Goal: Task Accomplishment & Management: Complete application form

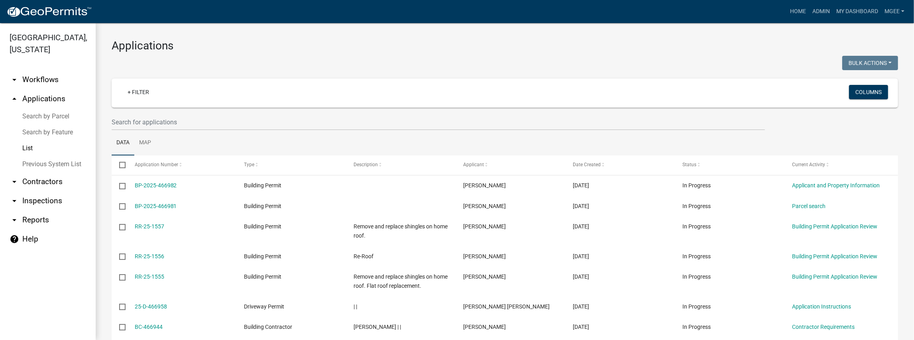
click at [57, 89] on link "arrow_drop_up Applications" at bounding box center [48, 98] width 96 height 19
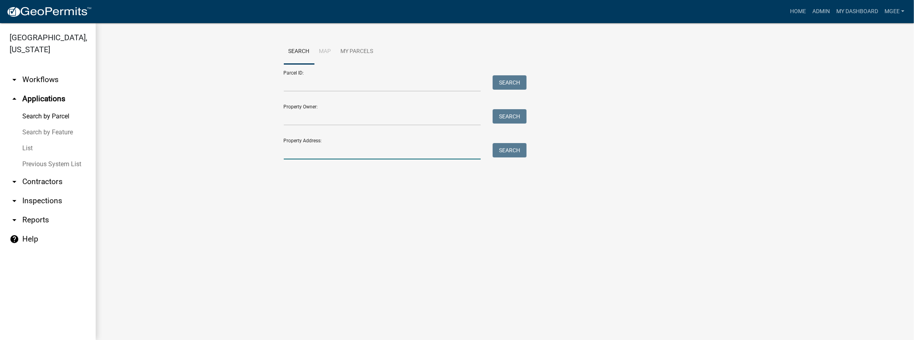
click at [295, 155] on input "Property Address:" at bounding box center [382, 151] width 197 height 16
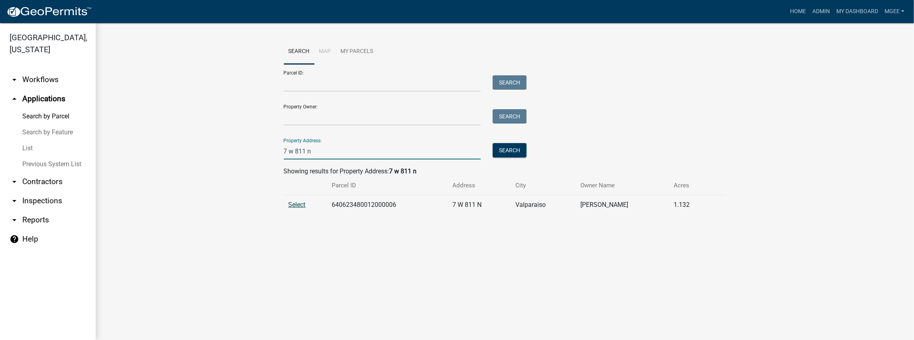
type input "7 w 811 n"
click at [296, 205] on span "Select" at bounding box center [297, 205] width 17 height 8
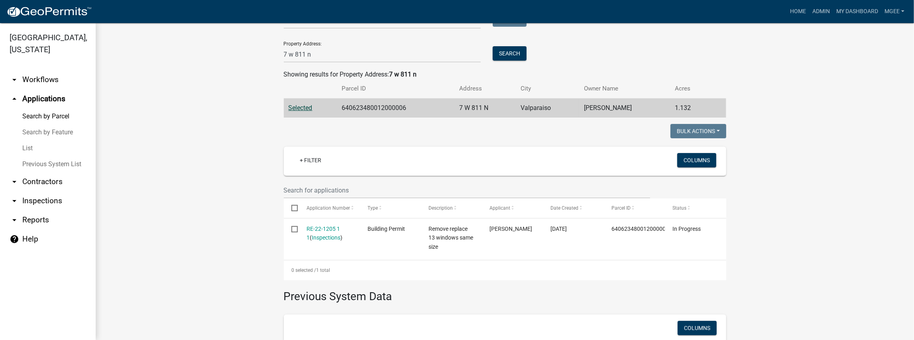
scroll to position [106, 0]
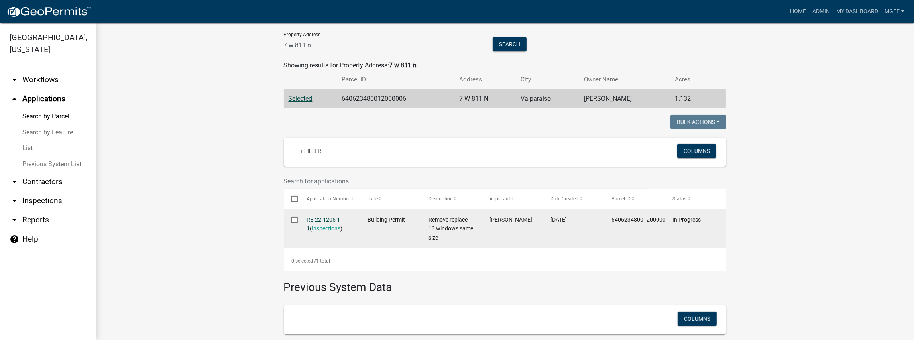
click at [314, 218] on link "RE-22-1205 1 1" at bounding box center [323, 225] width 33 height 16
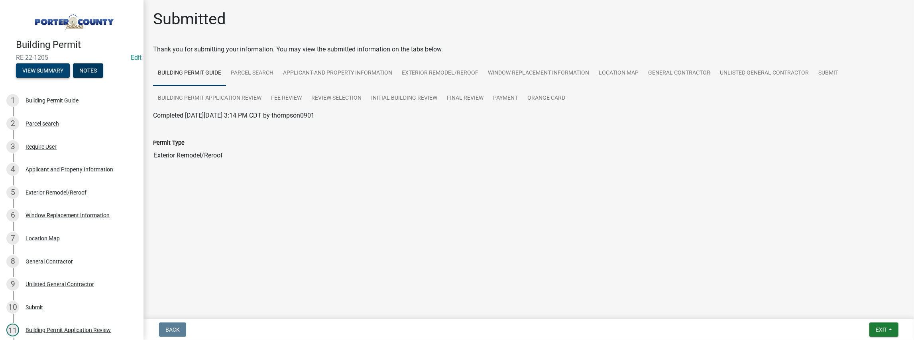
click at [48, 70] on button "View Summary" at bounding box center [43, 70] width 54 height 14
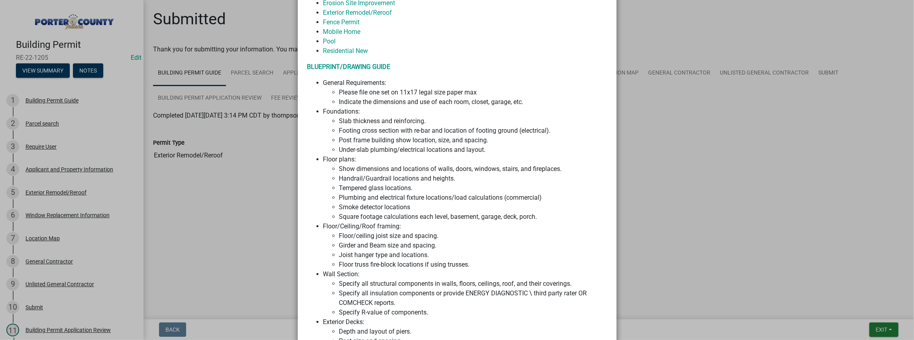
scroll to position [399, 0]
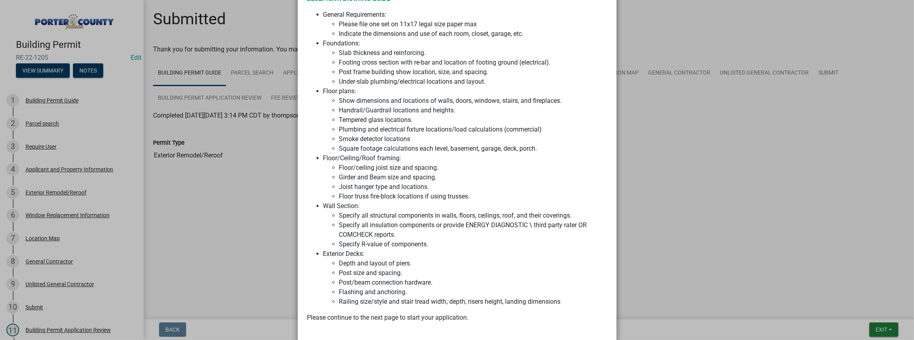
click at [194, 216] on ngb-modal-window "Summary × Printer Friendly Building Permit Guide Parcel search Applicant and Pr…" at bounding box center [457, 170] width 914 height 340
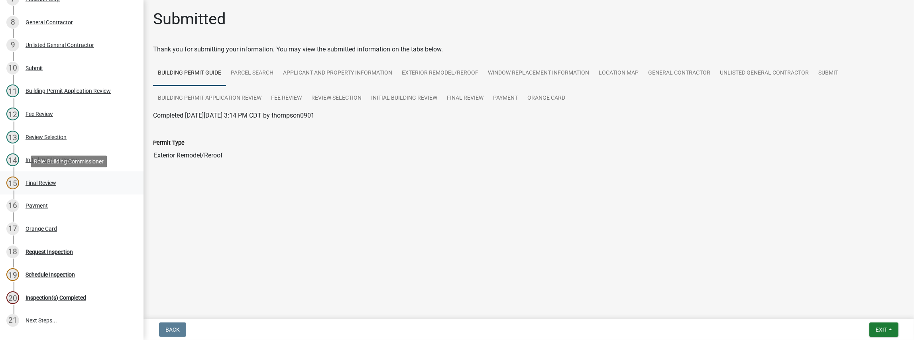
scroll to position [160, 0]
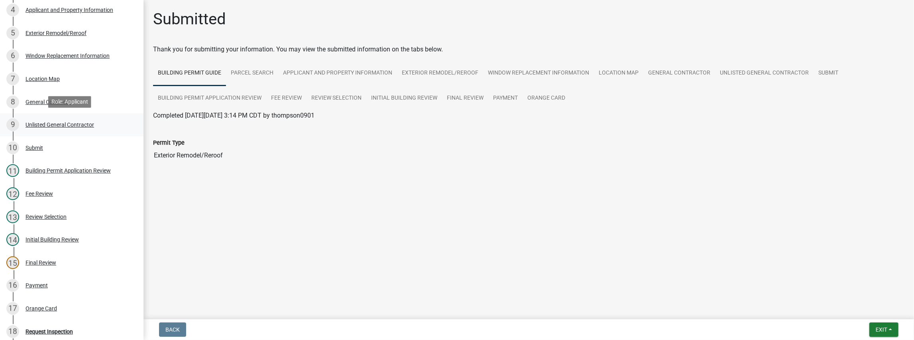
click at [66, 127] on div "Unlisted General Contractor" at bounding box center [60, 125] width 69 height 6
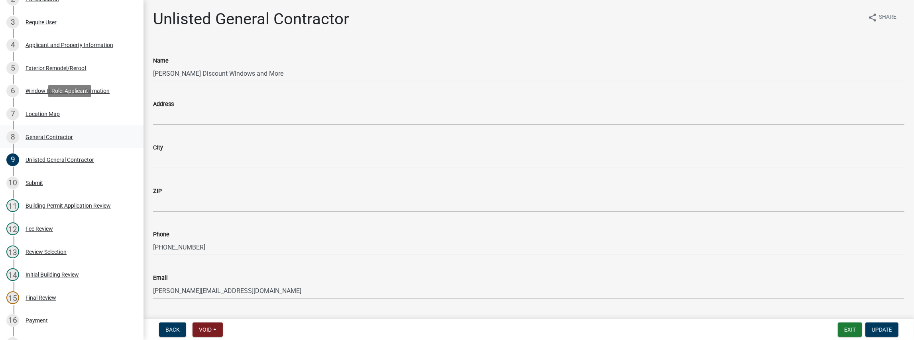
scroll to position [133, 0]
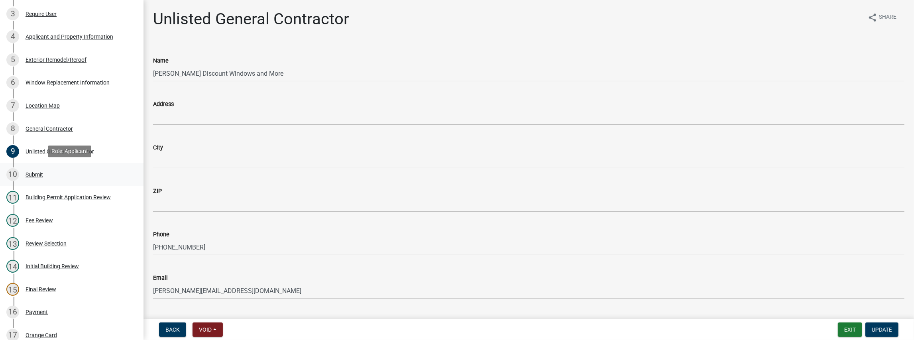
click at [35, 172] on div "Submit" at bounding box center [35, 175] width 18 height 6
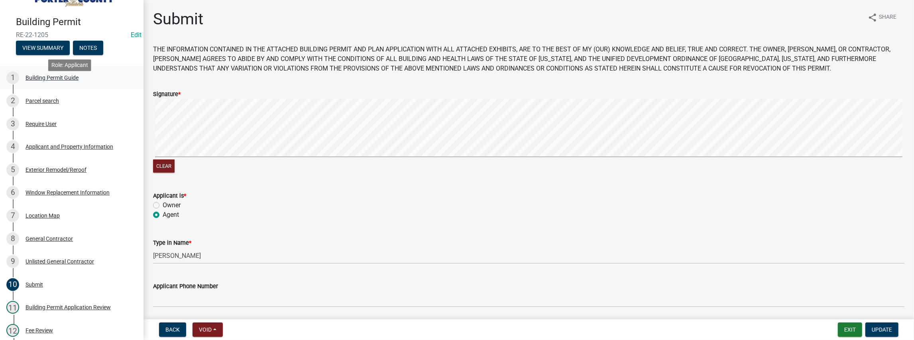
scroll to position [0, 0]
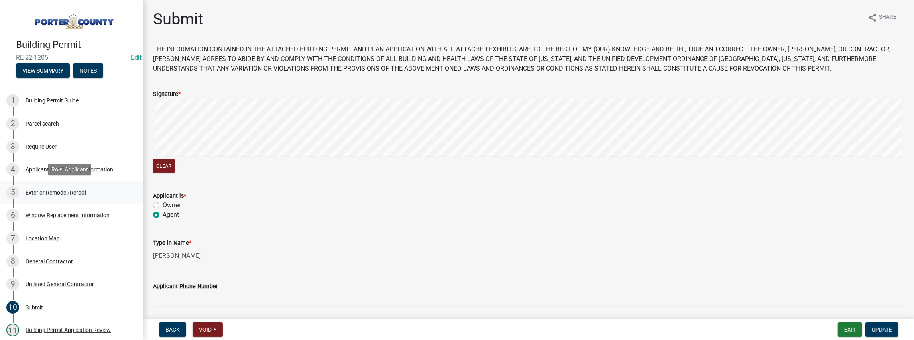
click at [68, 190] on div "Exterior Remodel/Reroof" at bounding box center [56, 193] width 61 height 6
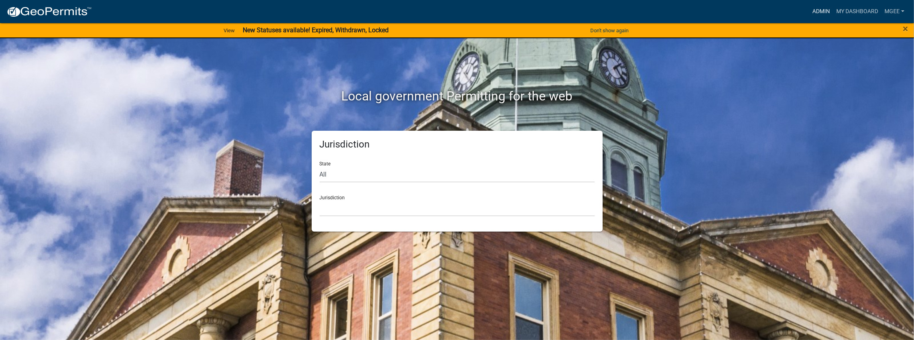
click at [814, 10] on link "Admin" at bounding box center [822, 11] width 24 height 15
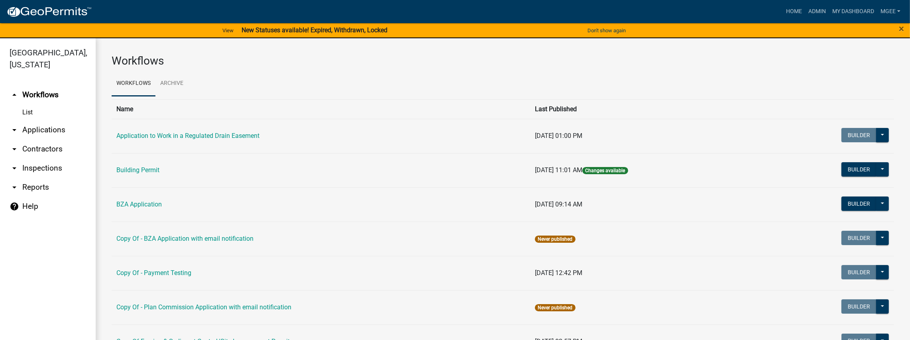
click at [34, 120] on link "arrow_drop_down Applications" at bounding box center [48, 129] width 96 height 19
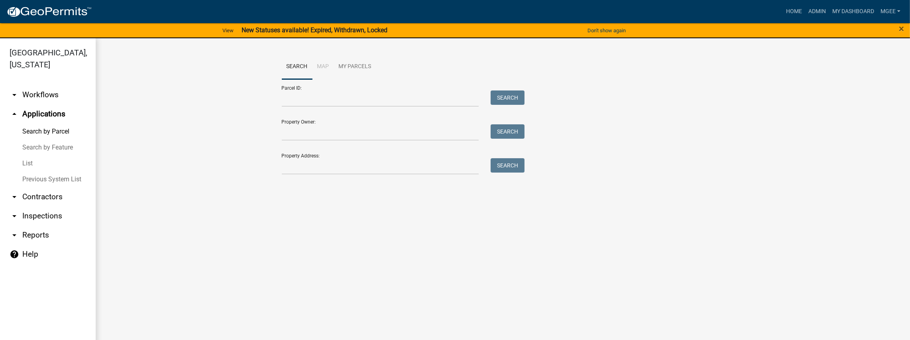
click at [37, 187] on link "arrow_drop_down Contractors" at bounding box center [48, 196] width 96 height 19
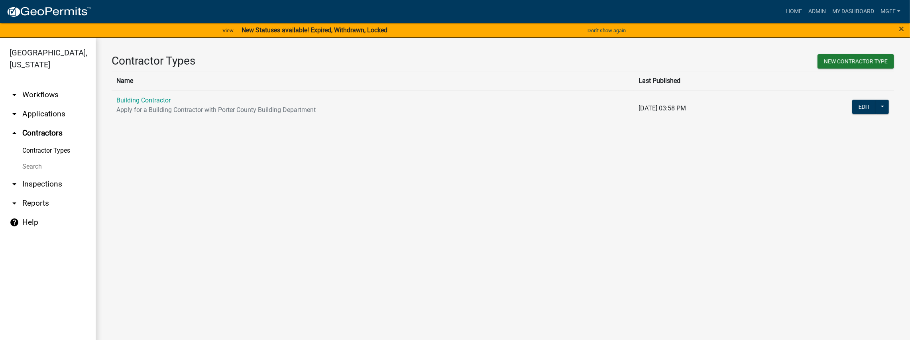
click at [39, 159] on link "Search" at bounding box center [48, 167] width 96 height 16
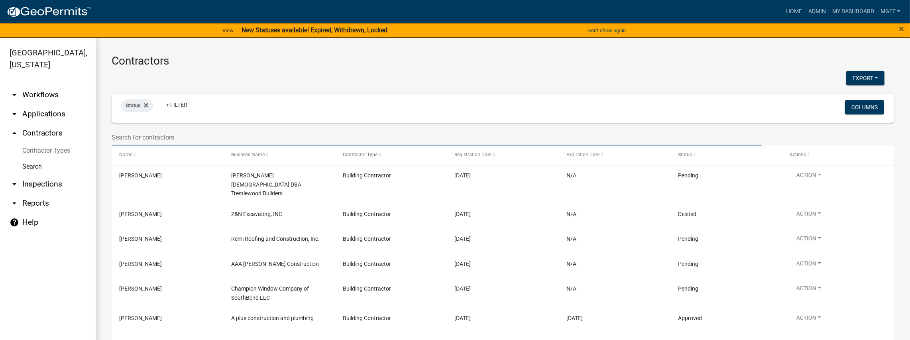
click at [146, 135] on input "text" at bounding box center [437, 137] width 650 height 16
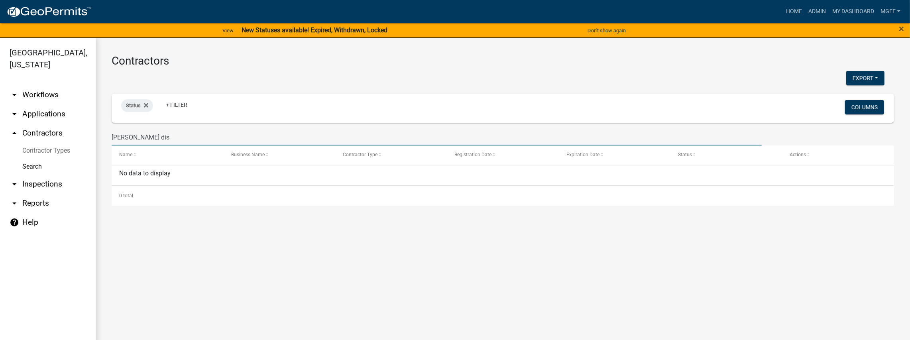
click at [175, 137] on input "Terry's dis" at bounding box center [437, 137] width 650 height 16
type input "Terry's"
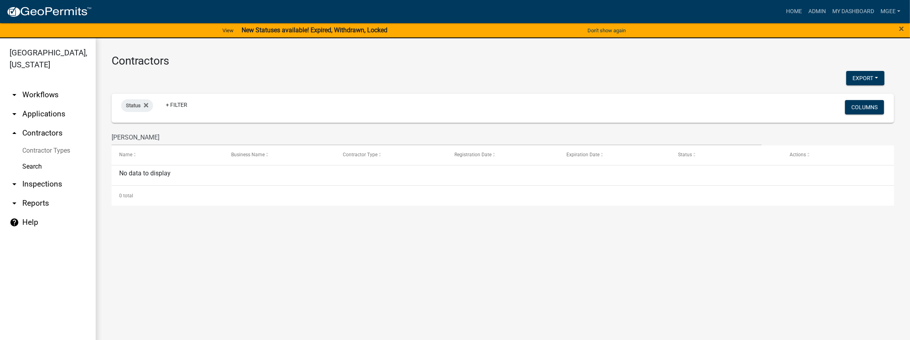
click at [39, 104] on link "arrow_drop_down Applications" at bounding box center [48, 113] width 96 height 19
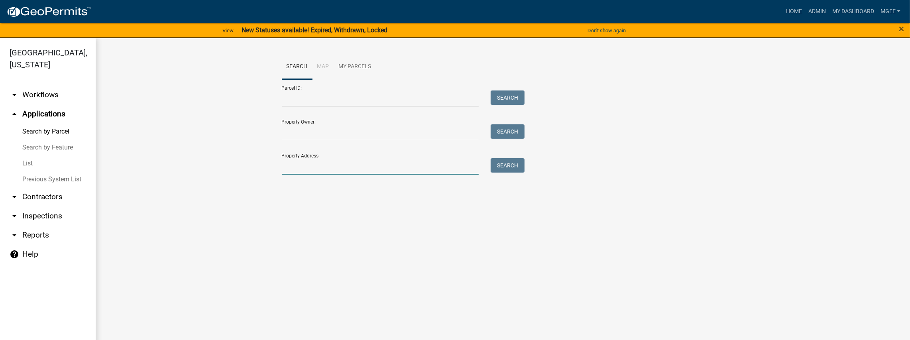
click at [315, 158] on input "Property Address:" at bounding box center [380, 166] width 197 height 16
click at [214, 158] on wm-workflow-application-search-view "Search Map My Parcels Parcel ID: Search Property Owner: Search Property Address…" at bounding box center [503, 118] width 783 height 128
click at [291, 175] on input "Property Address:" at bounding box center [380, 166] width 197 height 16
type input "7 w 811 n"
click at [510, 163] on button "Search" at bounding box center [508, 165] width 34 height 14
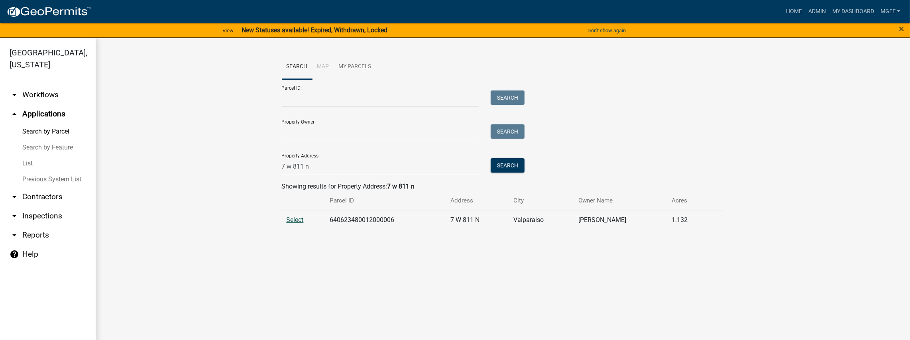
click at [296, 223] on span "Select" at bounding box center [295, 220] width 17 height 8
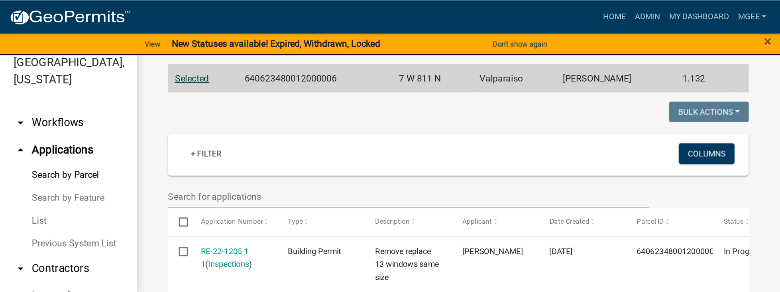
scroll to position [156, 0]
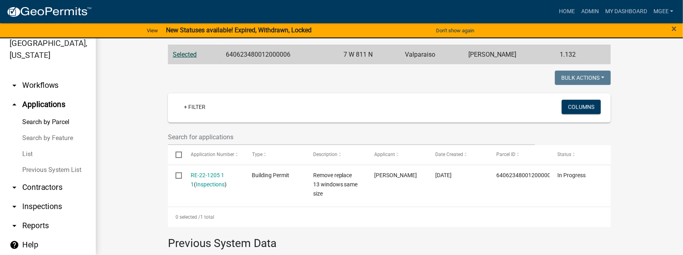
drag, startPoint x: 853, startPoint y: 0, endPoint x: 115, endPoint y: 83, distance: 743.1
click at [115, 83] on wm-workflow-application-search-view "Search Map My Parcels Parcel ID: Search Property Owner: Search Property Address…" at bounding box center [389, 182] width 555 height 586
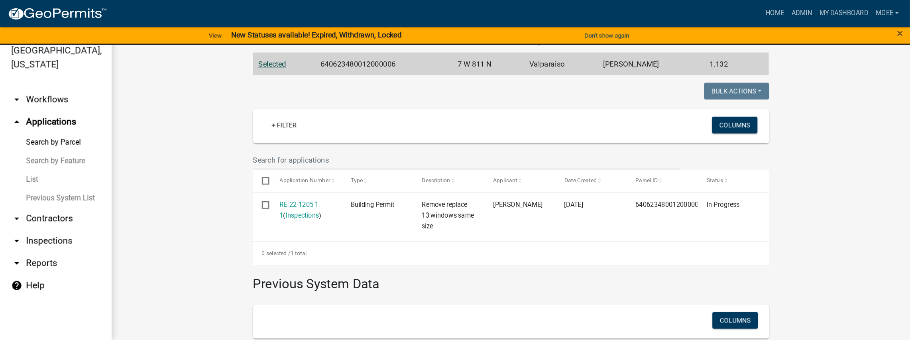
scroll to position [156, 0]
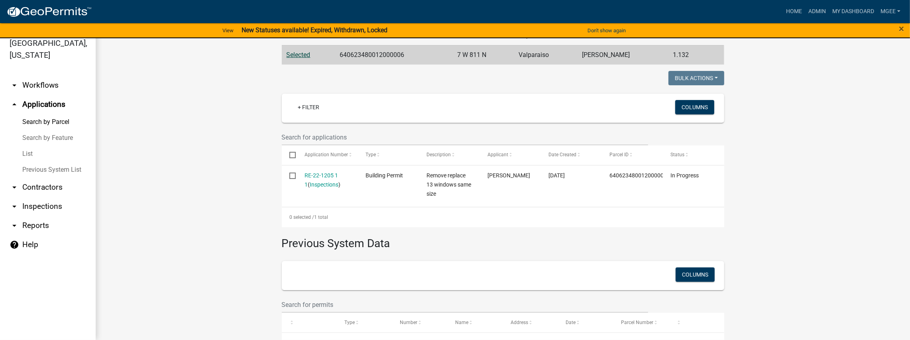
drag, startPoint x: 399, startPoint y: 2, endPoint x: 225, endPoint y: 248, distance: 301.8
click at [225, 248] on wm-workflow-application-search-view "Search Map My Parcels Parcel ID: Search Property Owner: Search Property Address…" at bounding box center [503, 182] width 783 height 586
